Goal: Information Seeking & Learning: Compare options

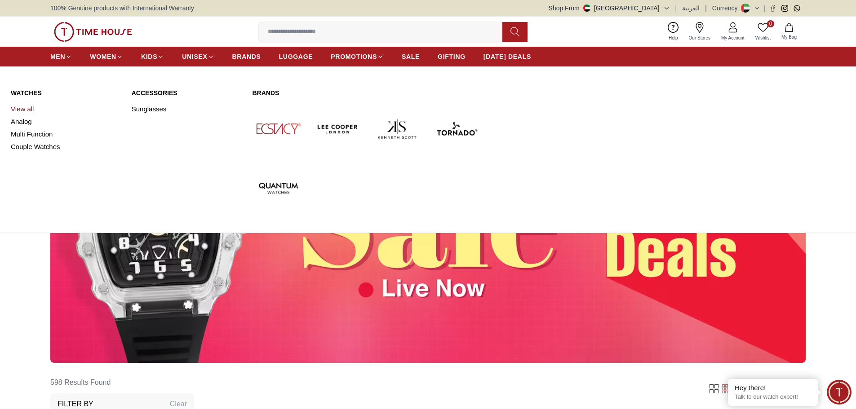
click at [35, 105] on link "View all" at bounding box center [66, 109] width 110 height 13
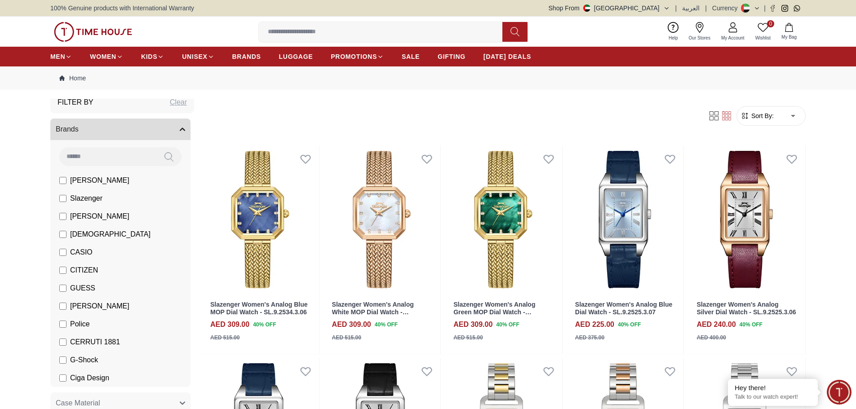
scroll to position [45, 0]
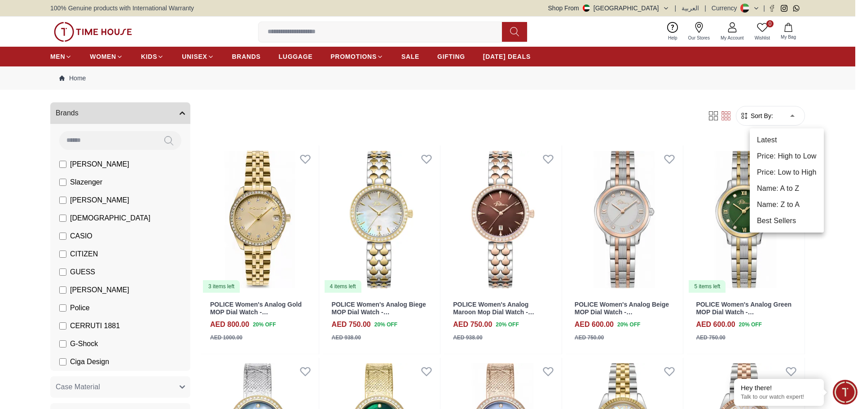
click at [786, 170] on li "Price: Low to High" at bounding box center [787, 172] width 74 height 16
type input "*"
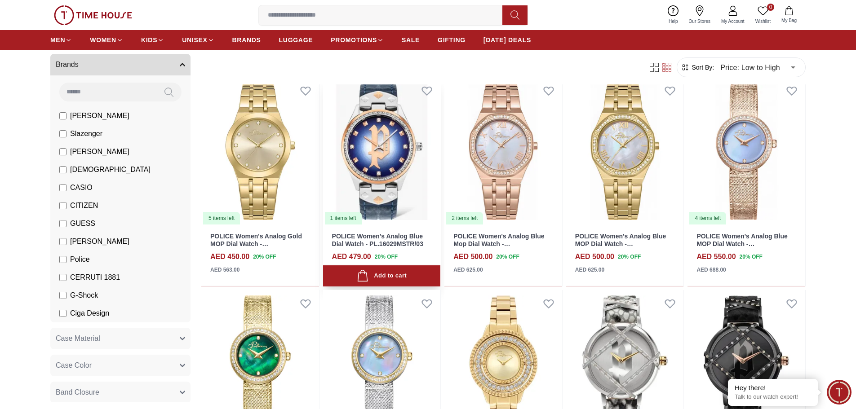
scroll to position [359, 0]
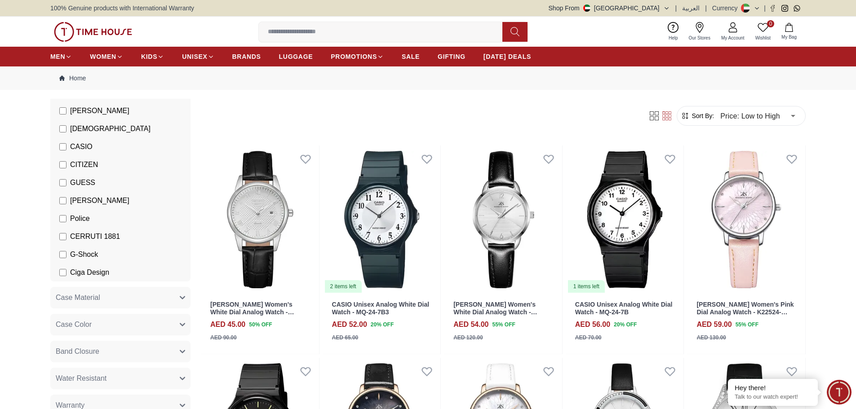
scroll to position [135, 0]
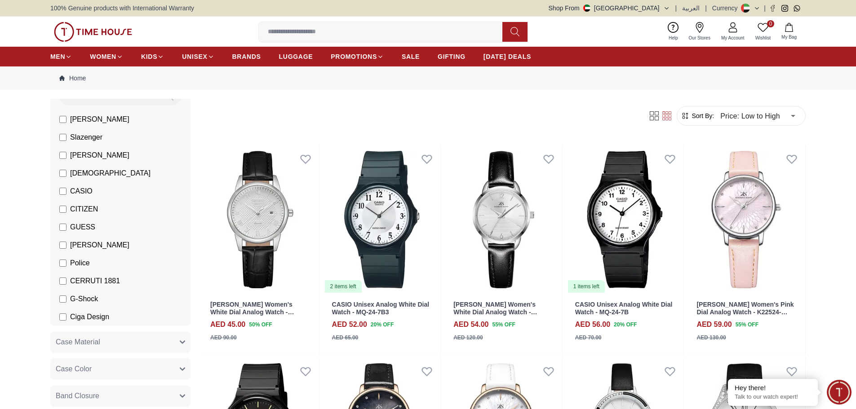
scroll to position [45, 0]
